Goal: Transaction & Acquisition: Purchase product/service

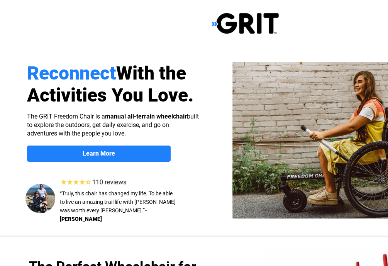
select select "US"
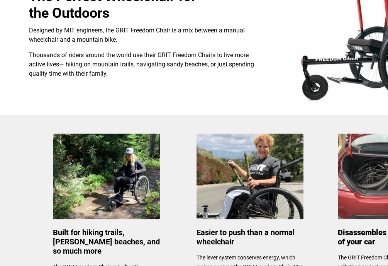
scroll to position [309, 0]
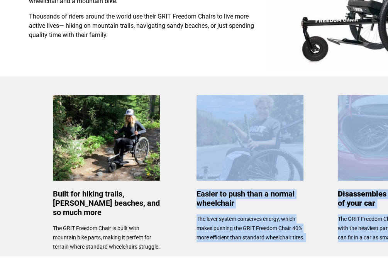
drag, startPoint x: 325, startPoint y: 175, endPoint x: 292, endPoint y: 176, distance: 33.2
click at [292, 176] on div "Reconnect With the Activities You Love. Learn More About the GRIT Freedom Chair…" at bounding box center [245, 197] width 491 height 1013
drag, startPoint x: 292, startPoint y: 176, endPoint x: 352, endPoint y: 168, distance: 61.2
click at [352, 168] on img at bounding box center [391, 138] width 107 height 86
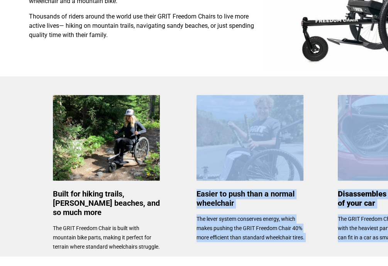
click at [352, 168] on img at bounding box center [391, 138] width 107 height 86
click at [353, 169] on img at bounding box center [391, 138] width 107 height 86
drag, startPoint x: 353, startPoint y: 169, endPoint x: 355, endPoint y: 207, distance: 38.3
click at [355, 207] on span "Disassembles to fit in the trunk of your car" at bounding box center [392, 198] width 109 height 19
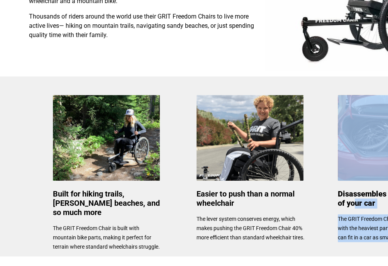
click at [355, 207] on span "Disassembles to fit in the trunk of your car" at bounding box center [392, 198] width 109 height 19
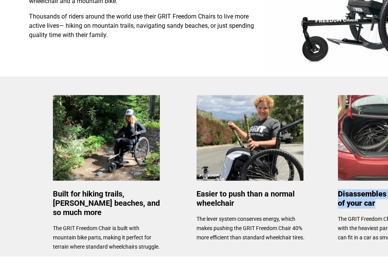
click at [355, 207] on span "Disassembles to fit in the trunk of your car" at bounding box center [392, 198] width 109 height 19
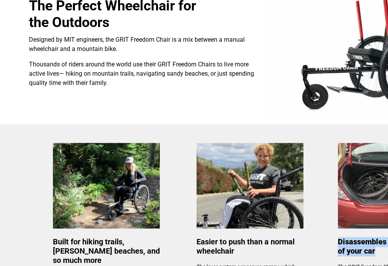
scroll to position [193, 0]
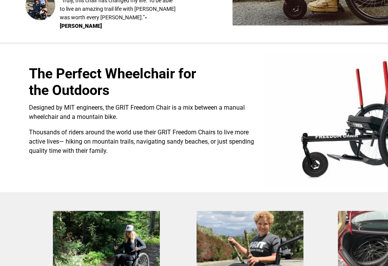
click at [367, 128] on img at bounding box center [368, 120] width 206 height 134
click at [366, 128] on img at bounding box center [368, 120] width 206 height 134
click at [155, 128] on div "Designed by MIT engineers, the GRIT Freedom Chair is a mix between a manual whe…" at bounding box center [142, 129] width 226 height 53
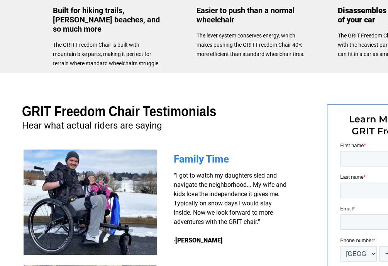
scroll to position [476, 0]
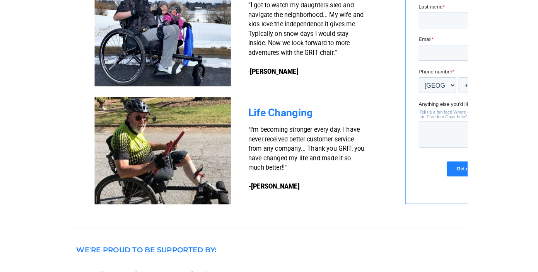
scroll to position [657, 0]
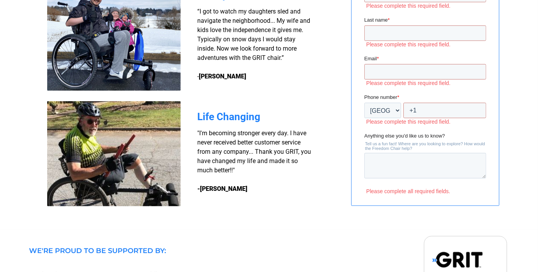
scroll to position [541, 0]
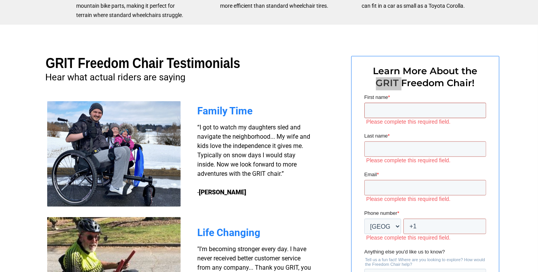
click at [388, 112] on input "First name *" at bounding box center [425, 109] width 122 height 15
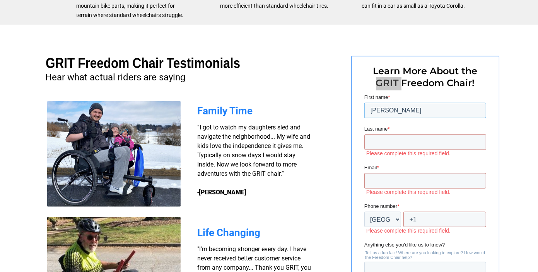
type input "[PERSON_NAME]"
click at [375, 146] on input "Last name *" at bounding box center [425, 141] width 122 height 15
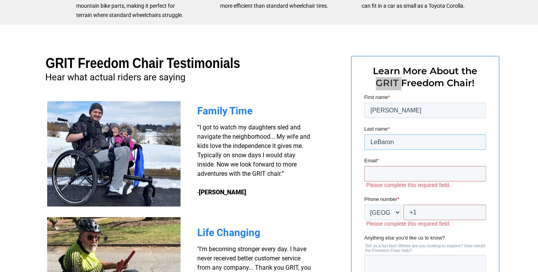
type input "LeBaron"
click at [375, 177] on input "Email *" at bounding box center [425, 173] width 122 height 15
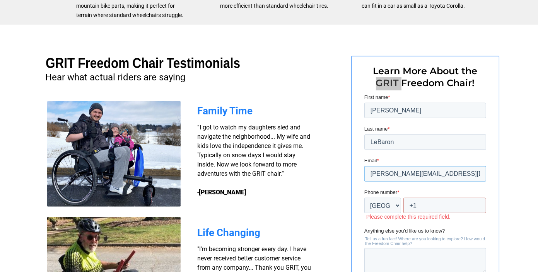
type input "[PERSON_NAME][EMAIL_ADDRESS][DOMAIN_NAME]"
drag, startPoint x: 417, startPoint y: 203, endPoint x: 422, endPoint y: 204, distance: 4.9
click at [388, 204] on input "+1" at bounding box center [444, 204] width 83 height 15
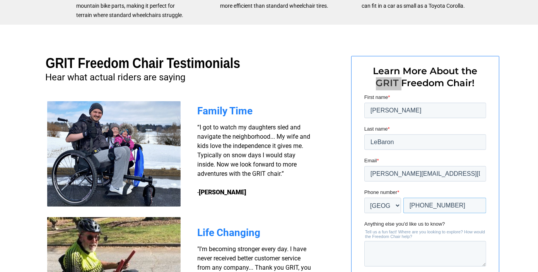
click at [388, 204] on input "[PHONE_NUMBER]" at bounding box center [444, 204] width 83 height 15
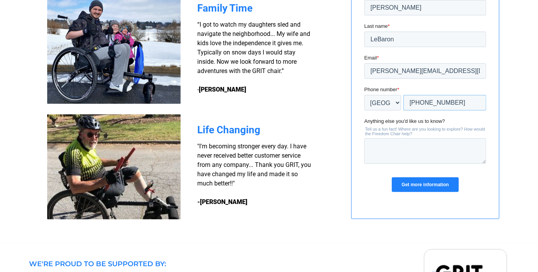
scroll to position [657, 0]
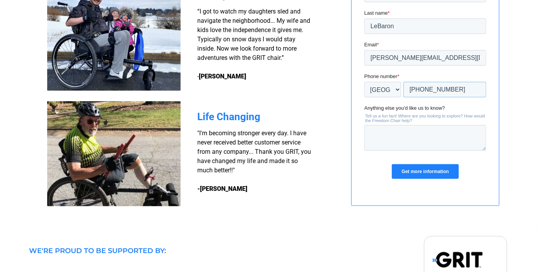
type input "[PHONE_NUMBER]"
click at [388, 170] on input "Get more information" at bounding box center [424, 172] width 66 height 15
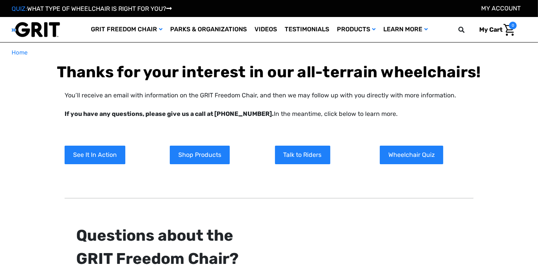
type input "Dean"
type input "LeBaron"
type input "[PERSON_NAME][EMAIL_ADDRESS][DOMAIN_NAME]"
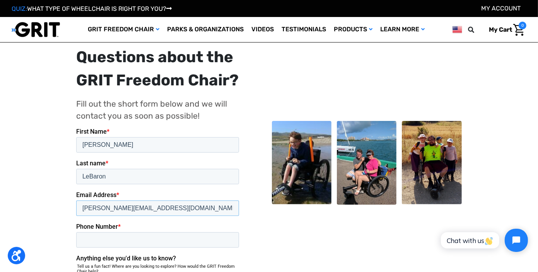
scroll to position [102, 0]
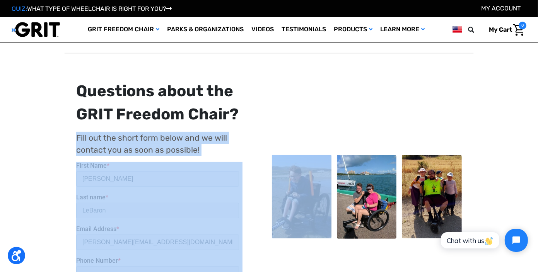
drag, startPoint x: 305, startPoint y: 116, endPoint x: 344, endPoint y: 115, distance: 39.0
click at [344, 115] on div "Questions about the GRIT Freedom Chair? Fill out the short form below and we wi…" at bounding box center [268, 197] width 391 height 235
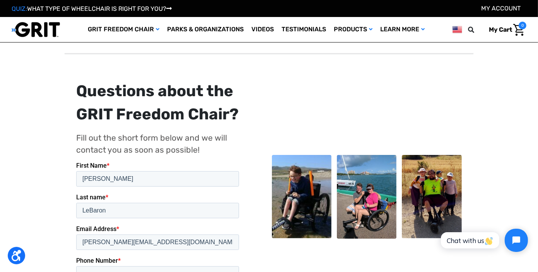
drag, startPoint x: 277, startPoint y: 52, endPoint x: 283, endPoint y: 54, distance: 6.8
click at [283, 54] on div at bounding box center [269, 54] width 408 height 14
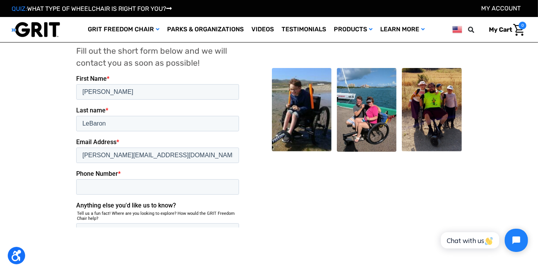
scroll to position [257, 0]
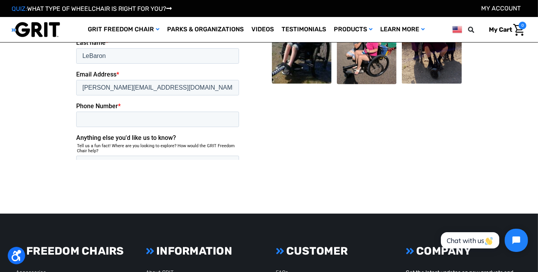
click at [94, 201] on input "Submit" at bounding box center [94, 208] width 37 height 15
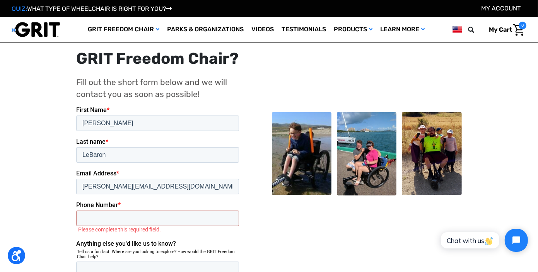
scroll to position [141, 0]
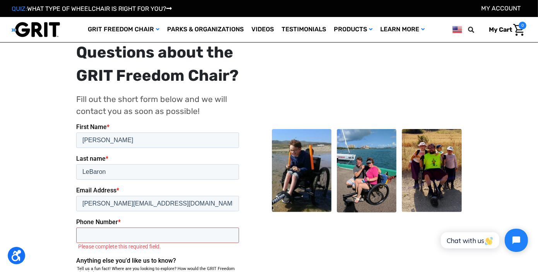
click at [175, 227] on input "Phone Number *" at bounding box center [157, 234] width 163 height 15
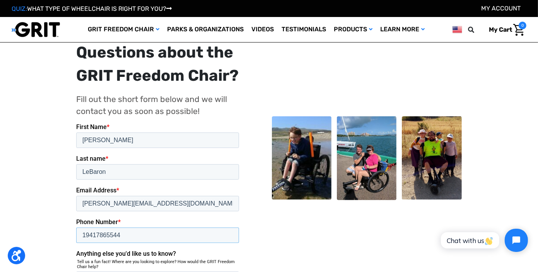
type input "19417865544"
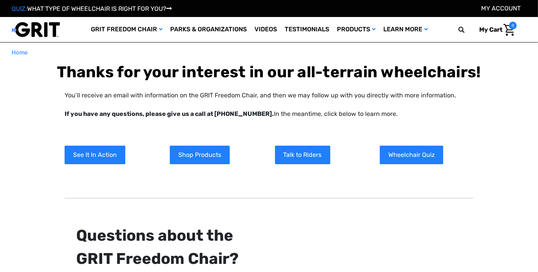
type input "Dean"
type input "LeBaron"
type input "[PERSON_NAME][EMAIL_ADDRESS][DOMAIN_NAME]"
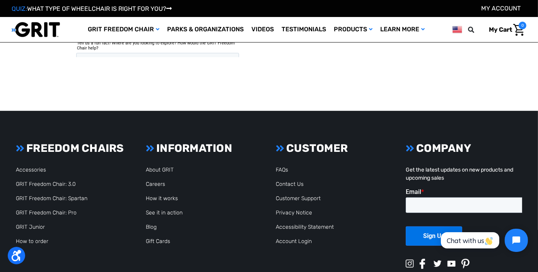
scroll to position [373, 0]
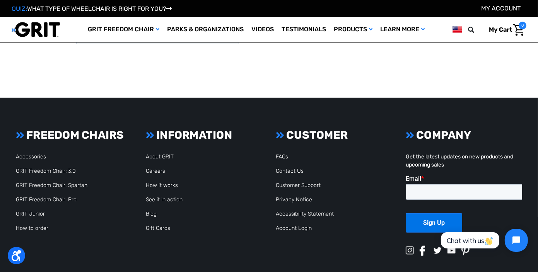
drag, startPoint x: 250, startPoint y: 5, endPoint x: 240, endPoint y: 14, distance: 13.8
click at [287, 14] on div "QUIZ: WHAT TYPE OF WHEELCHAIR IS RIGHT FOR YOU? My Account" at bounding box center [269, 8] width 538 height 17
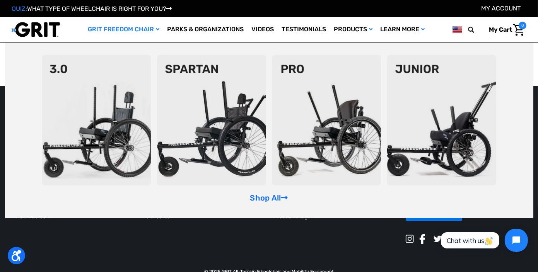
scroll to position [402, 0]
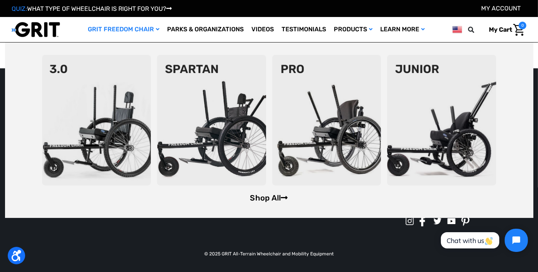
click at [270, 198] on link "Shop All" at bounding box center [269, 197] width 38 height 9
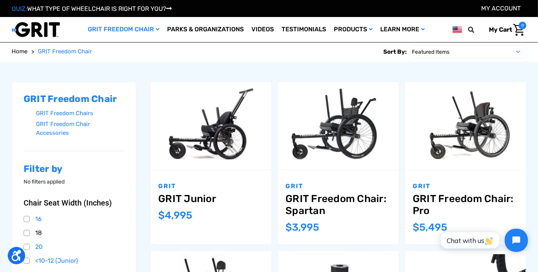
scroll to position [116, 0]
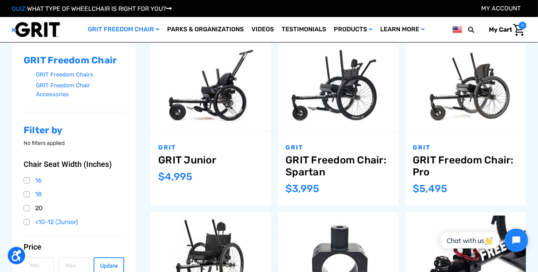
click at [29, 202] on link "20" at bounding box center [74, 208] width 100 height 12
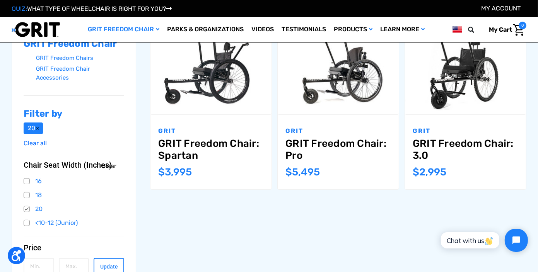
scroll to position [193, 0]
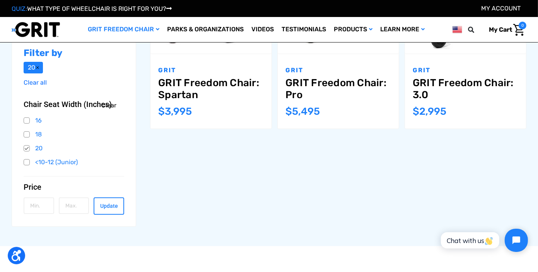
click at [311, 84] on link "GRIT Freedom Chair: Pro" at bounding box center [337, 89] width 105 height 24
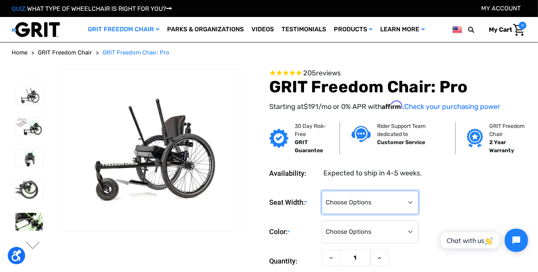
click at [409, 202] on select "Choose Options 16" 18" 20"" at bounding box center [370, 202] width 97 height 23
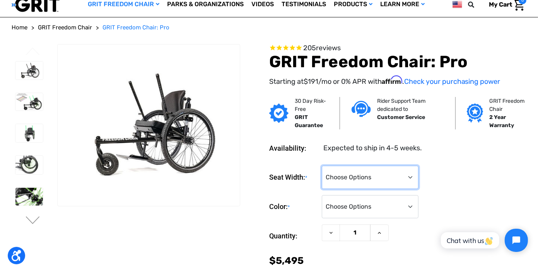
scroll to position [39, 0]
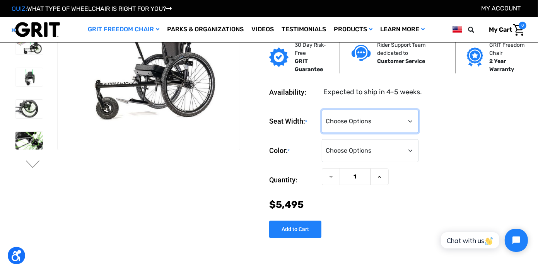
click at [408, 120] on select "Choose Options 16" 18" 20"" at bounding box center [370, 121] width 97 height 23
select select "326"
click at [322, 110] on select "Choose Options 16" 18" 20"" at bounding box center [370, 121] width 97 height 23
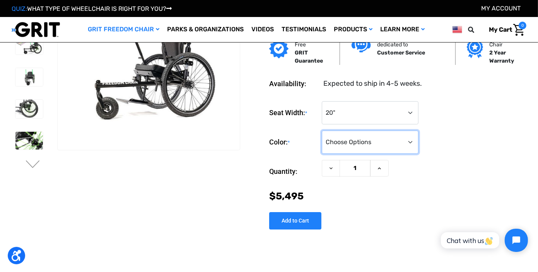
click at [410, 140] on select "Choose Options Black Blue Green Orange Pink Purple Red White Yellow" at bounding box center [370, 142] width 97 height 23
select select "334"
click at [322, 131] on select "Choose Options Black Blue Green Orange Pink Purple Red White Yellow" at bounding box center [370, 142] width 97 height 23
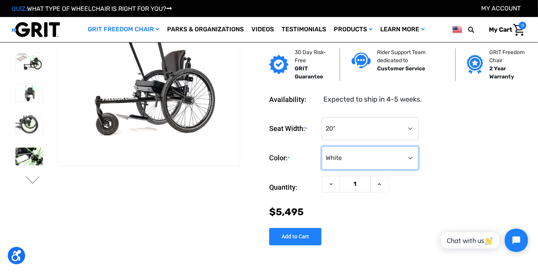
scroll to position [0, 0]
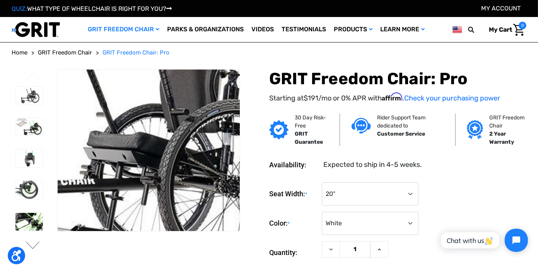
click at [162, 155] on img at bounding box center [124, 145] width 495 height 330
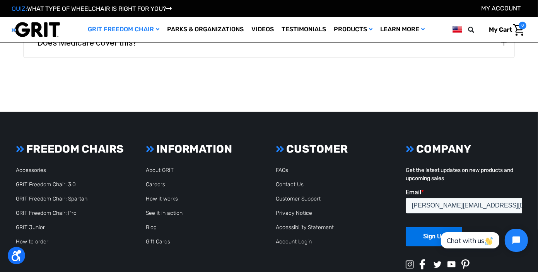
scroll to position [1932, 0]
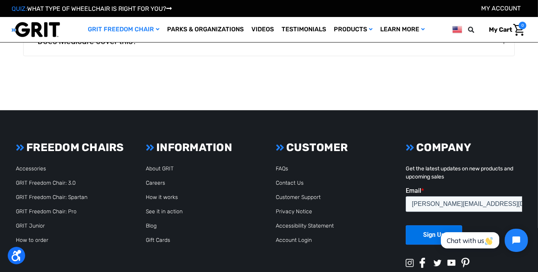
click at [281, 121] on footer "Footer Start FREEDOM CHAIRS Accessories GRIT Freedom Chair: 3.0 GRIT Freedom Ch…" at bounding box center [269, 212] width 538 height 204
drag, startPoint x: 281, startPoint y: 92, endPoint x: 323, endPoint y: 87, distance: 42.0
click at [56, 211] on link "GRIT Freedom Chair: Pro" at bounding box center [46, 211] width 61 height 7
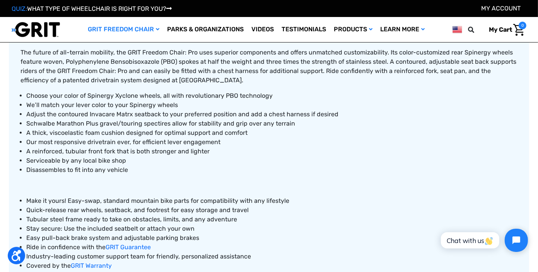
scroll to position [309, 0]
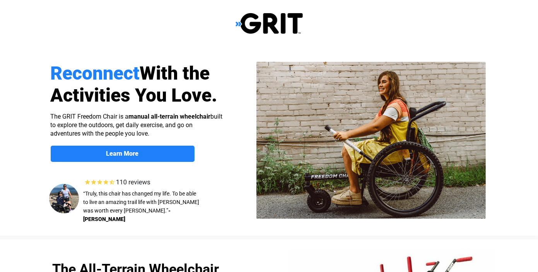
select select "US"
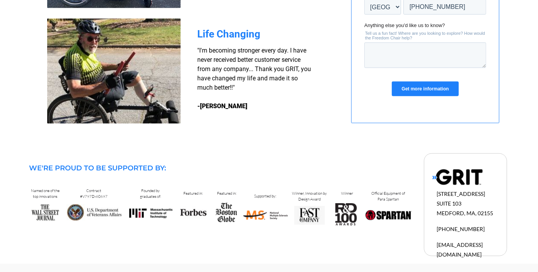
scroll to position [743, 0]
